Goal: Navigation & Orientation: Find specific page/section

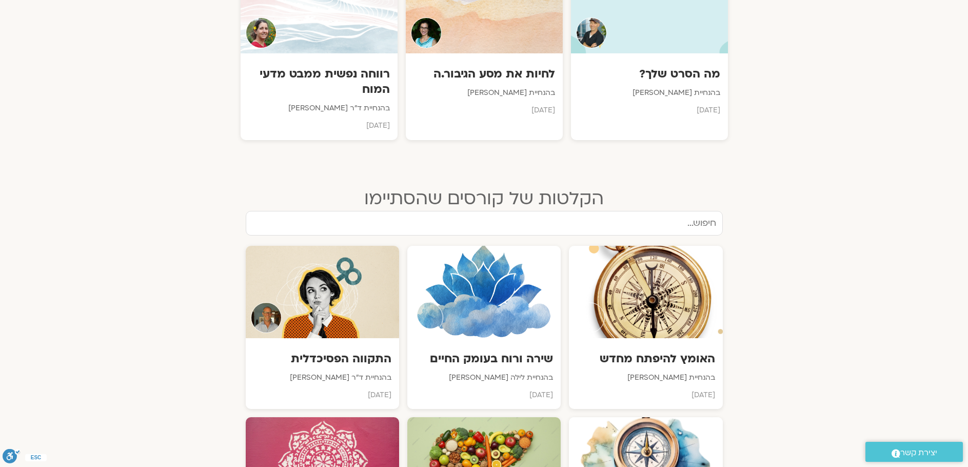
scroll to position [1077, 0]
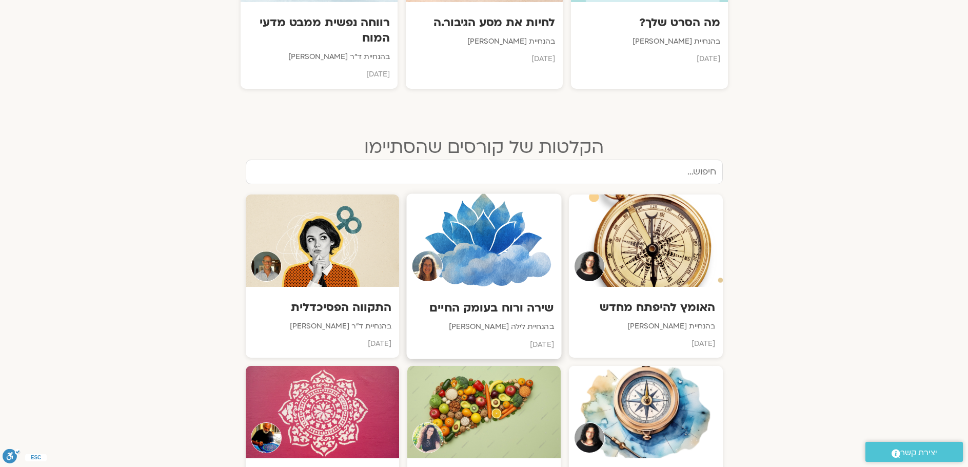
click at [481, 300] on h3 "שירה ורוח בעומק החיים" at bounding box center [484, 308] width 140 height 16
click at [682, 300] on h3 "האומץ להיפתח מחדש" at bounding box center [646, 308] width 140 height 16
